Goal: Information Seeking & Learning: Learn about a topic

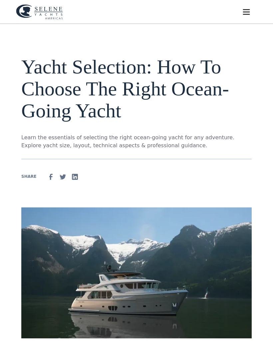
click at [250, 10] on img "menu" at bounding box center [246, 11] width 9 height 9
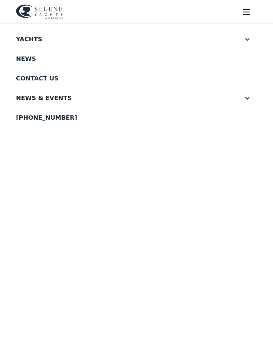
click at [248, 39] on div at bounding box center [247, 39] width 6 height 6
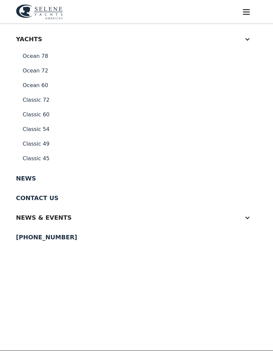
click at [40, 116] on link "Classic 60" at bounding box center [136, 114] width 241 height 15
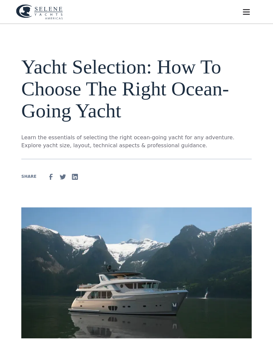
click at [250, 13] on img "menu" at bounding box center [246, 11] width 9 height 9
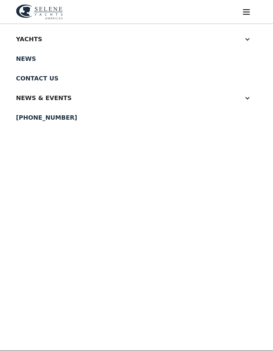
click at [249, 40] on div at bounding box center [247, 39] width 6 height 6
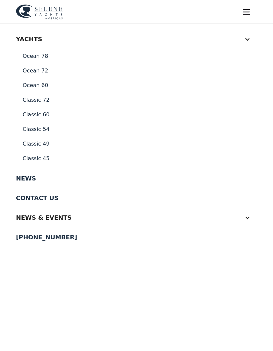
click at [38, 101] on link "Classic 72" at bounding box center [136, 100] width 241 height 15
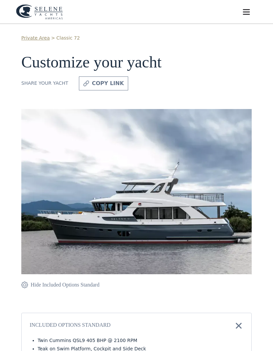
click at [250, 12] on img "menu" at bounding box center [246, 11] width 9 height 9
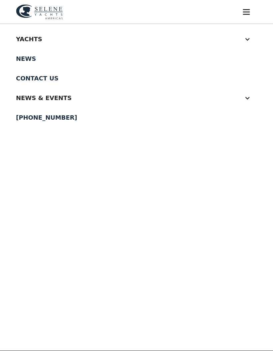
click at [250, 38] on div at bounding box center [247, 39] width 6 height 6
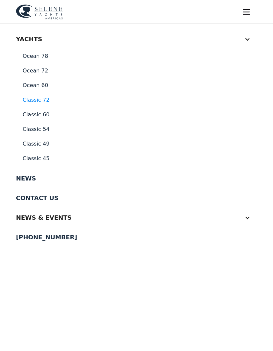
click at [37, 70] on link "Ocean 72" at bounding box center [136, 71] width 241 height 15
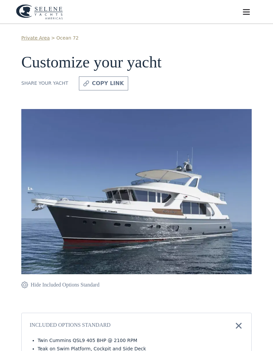
click at [248, 12] on img "menu" at bounding box center [246, 11] width 9 height 9
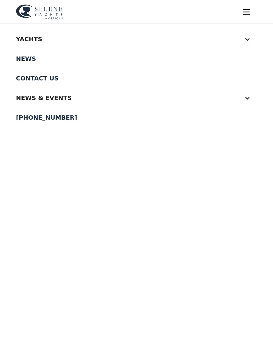
click at [29, 38] on div "Yachts" at bounding box center [130, 39] width 228 height 9
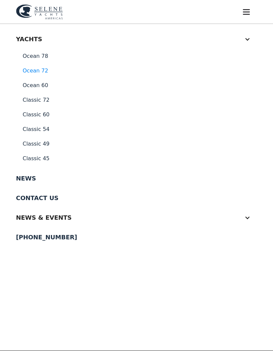
click at [30, 39] on div "Yachts" at bounding box center [130, 39] width 228 height 9
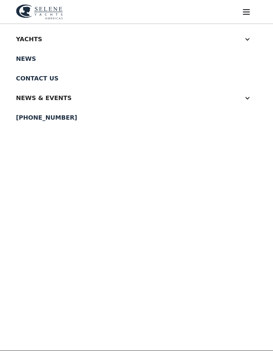
click at [252, 41] on div "Yachts" at bounding box center [136, 39] width 241 height 20
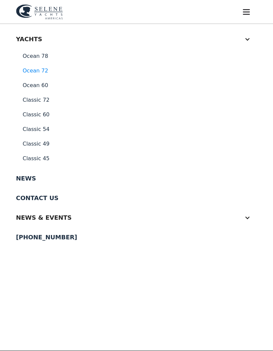
click at [34, 86] on link "Ocean 60" at bounding box center [136, 85] width 241 height 15
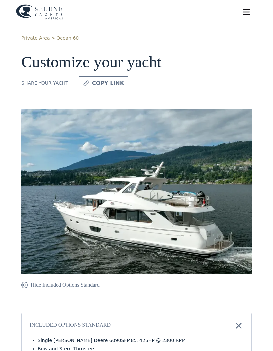
click at [249, 11] on img "menu" at bounding box center [246, 11] width 9 height 9
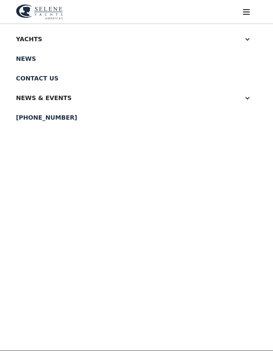
click at [252, 39] on div "Yachts" at bounding box center [136, 39] width 241 height 20
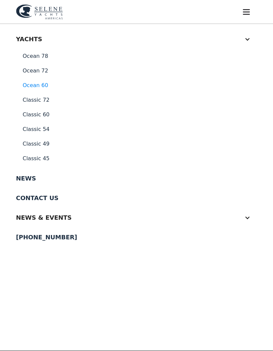
click at [31, 179] on link "News" at bounding box center [136, 179] width 241 height 20
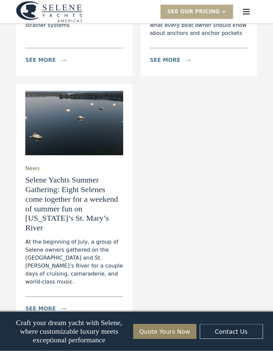
scroll to position [2160, 0]
click at [139, 341] on link "Next" at bounding box center [137, 348] width 28 height 14
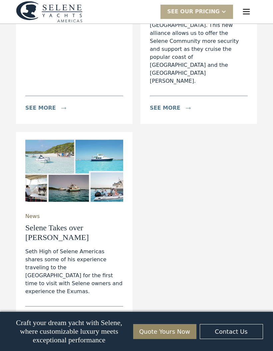
click at [160, 351] on link "Next" at bounding box center [158, 358] width 28 height 14
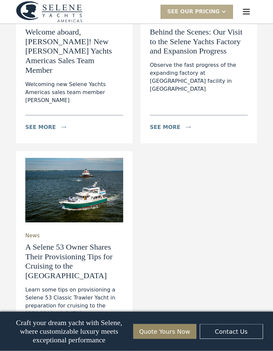
scroll to position [2079, 0]
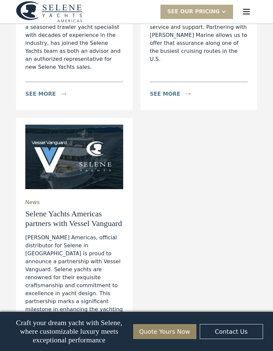
scroll to position [2170, 0]
